Goal: Task Accomplishment & Management: Complete application form

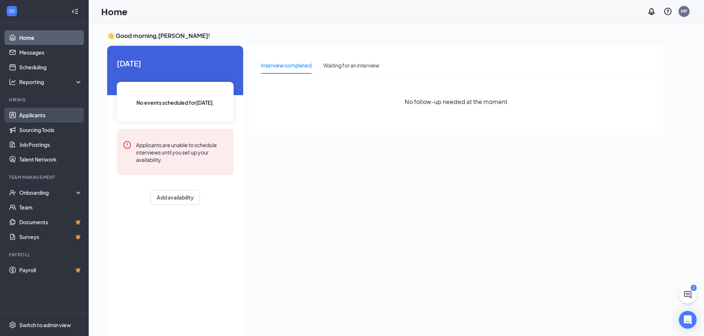
click at [27, 117] on link "Applicants" at bounding box center [50, 115] width 63 height 15
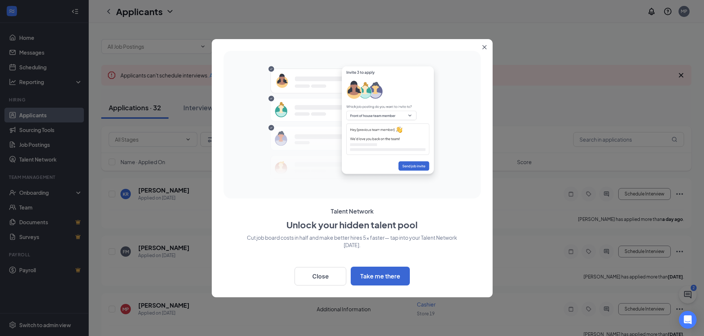
click at [479, 43] on button "Close" at bounding box center [485, 45] width 13 height 13
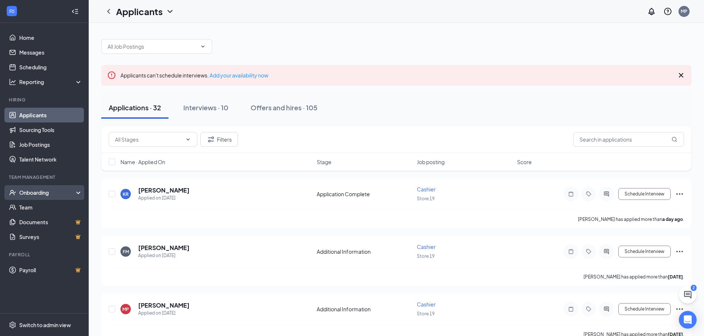
click at [40, 189] on div "Onboarding" at bounding box center [47, 192] width 57 height 7
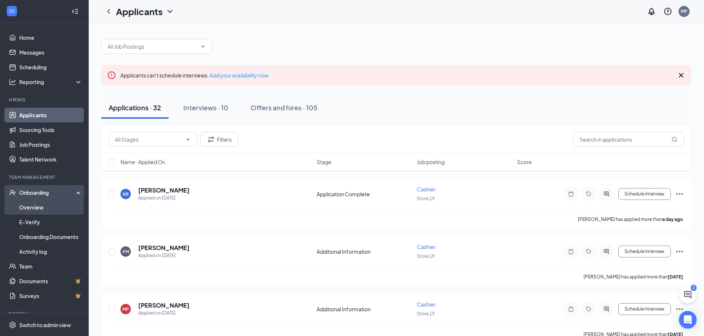
click at [34, 205] on link "Overview" at bounding box center [50, 207] width 63 height 15
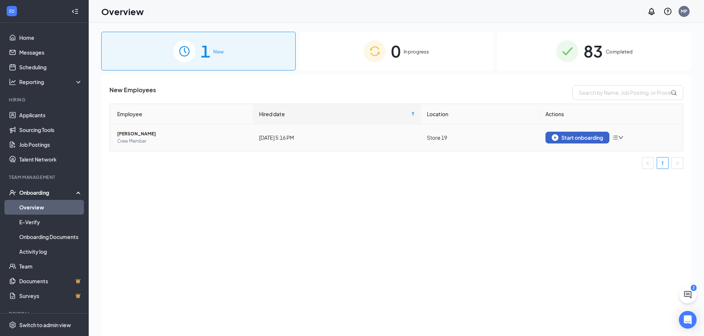
click at [573, 142] on button "Start onboarding" at bounding box center [577, 138] width 64 height 12
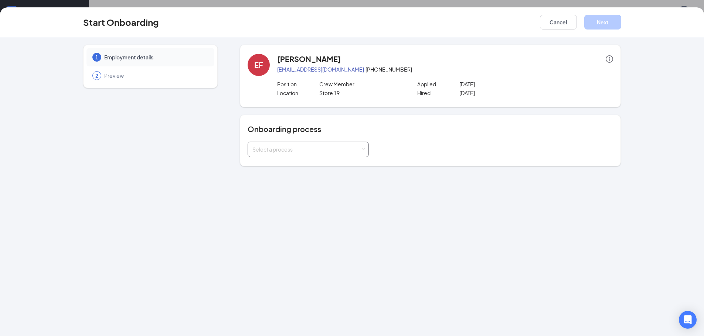
click at [352, 150] on div "Select a process" at bounding box center [306, 149] width 108 height 7
click at [307, 192] on span "ADP Onboarding (Spanish)" at bounding box center [282, 191] width 64 height 7
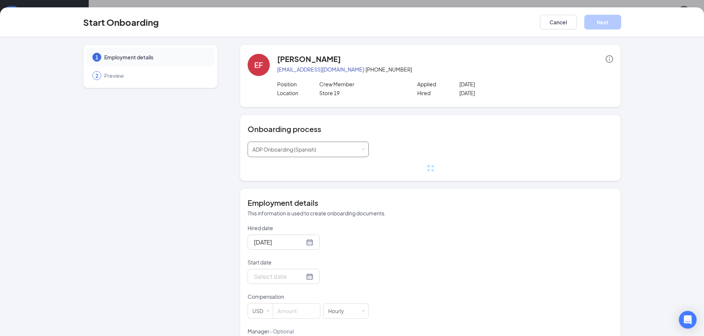
scroll to position [37, 0]
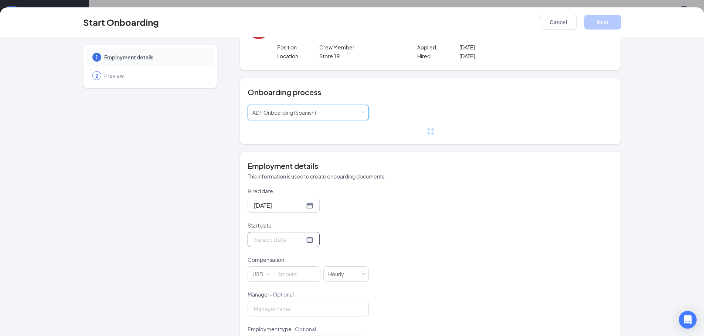
click at [294, 239] on input "Start date" at bounding box center [279, 239] width 51 height 9
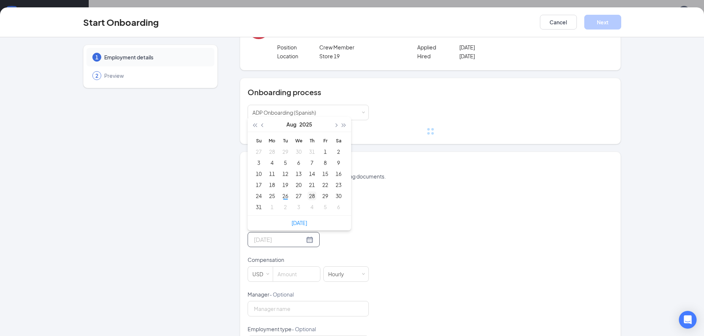
type input "[DATE]"
click at [311, 196] on div "28" at bounding box center [311, 196] width 9 height 9
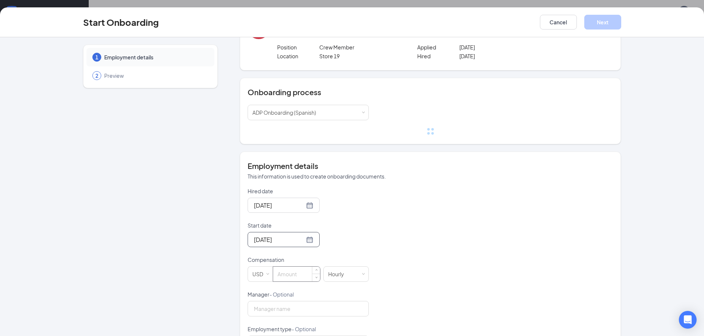
click at [287, 278] on input at bounding box center [296, 274] width 47 height 15
type input "9"
type input "10"
click at [383, 280] on div "Hired date [DATE] Start date [DATE] [DATE] Su Mo Tu We Th Fr Sa 27 28 29 30 31 …" at bounding box center [429, 309] width 365 height 242
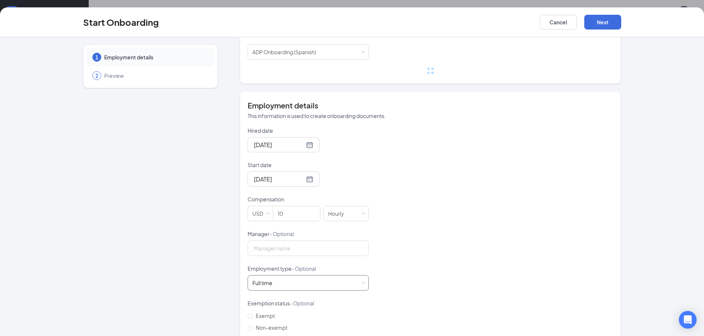
scroll to position [111, 0]
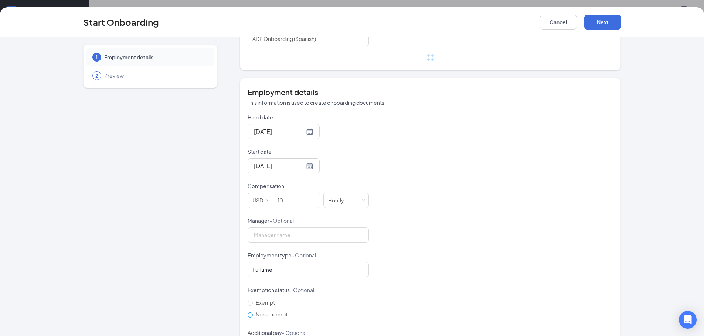
click at [261, 314] on span "Non-exempt" at bounding box center [272, 314] width 38 height 7
click at [253, 314] on input "Non-exempt" at bounding box center [249, 315] width 5 height 5
radio input "true"
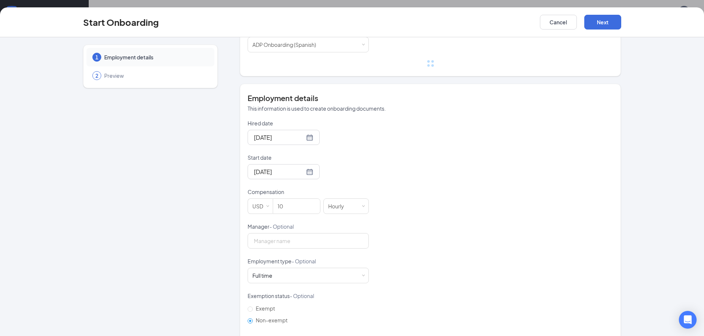
scroll to position [0, 0]
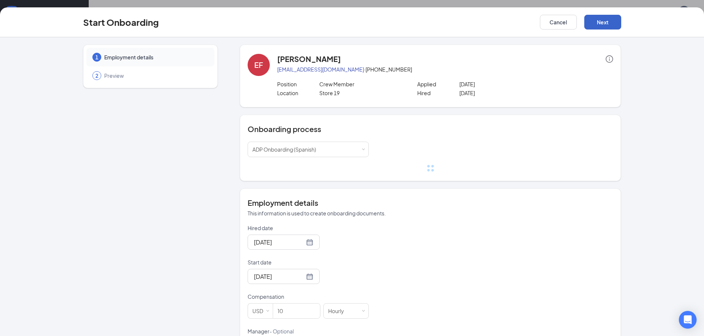
click at [589, 23] on button "Next" at bounding box center [602, 22] width 37 height 15
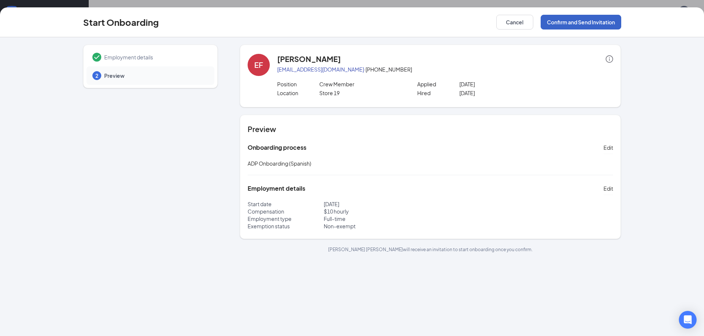
click at [559, 23] on button "Confirm and Send Invitation" at bounding box center [580, 22] width 81 height 15
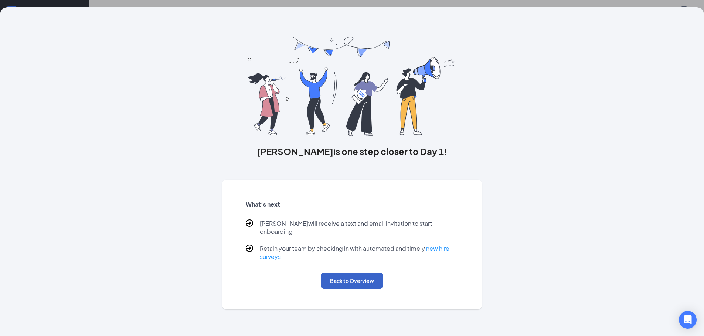
click at [350, 277] on button "Back to Overview" at bounding box center [352, 281] width 62 height 16
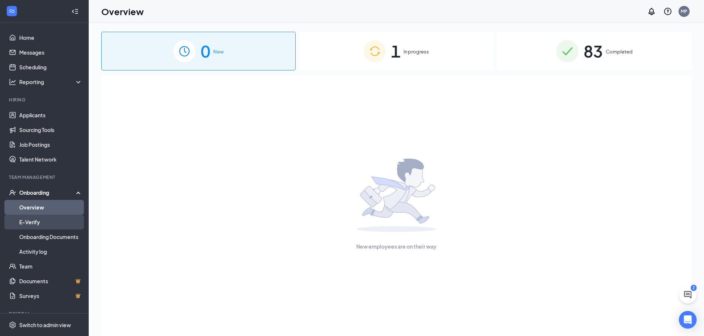
click at [46, 220] on link "E-Verify" at bounding box center [50, 222] width 63 height 15
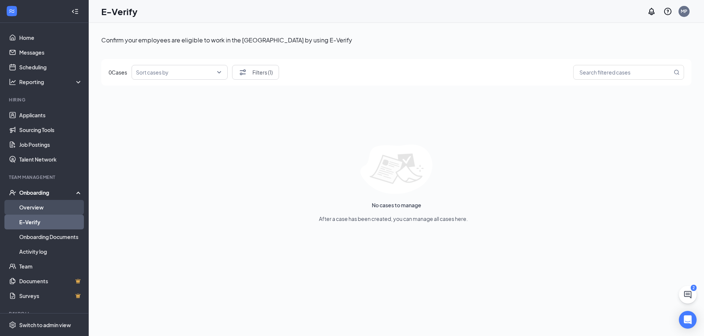
click at [44, 207] on link "Overview" at bounding box center [50, 207] width 63 height 15
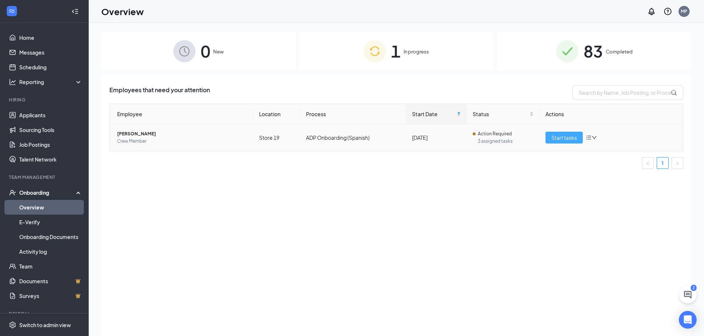
click at [556, 140] on span "Start tasks" at bounding box center [563, 138] width 25 height 8
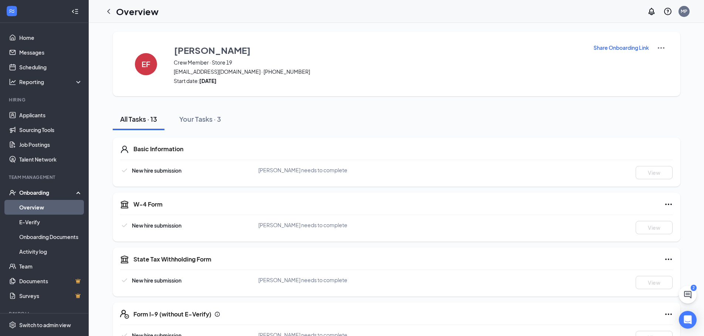
click at [599, 48] on p "Share Onboarding Link" at bounding box center [620, 47] width 55 height 7
type textarea "Hi [PERSON_NAME], This is a gentle reminder to complete your onboarding before …"
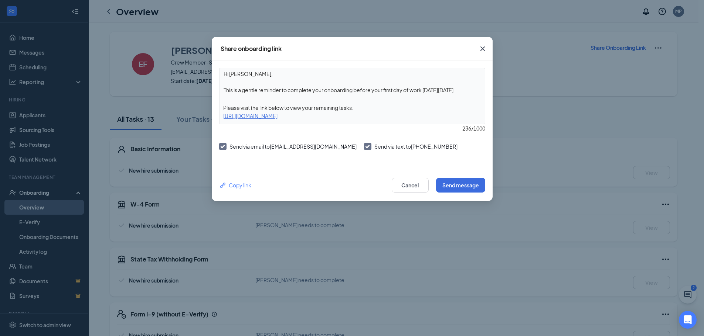
click at [386, 117] on div "[URL][DOMAIN_NAME]" at bounding box center [351, 116] width 265 height 8
copy div "[URL][DOMAIN_NAME]"
click at [484, 51] on icon "Cross" at bounding box center [482, 48] width 9 height 9
